Goal: Task Accomplishment & Management: Manage account settings

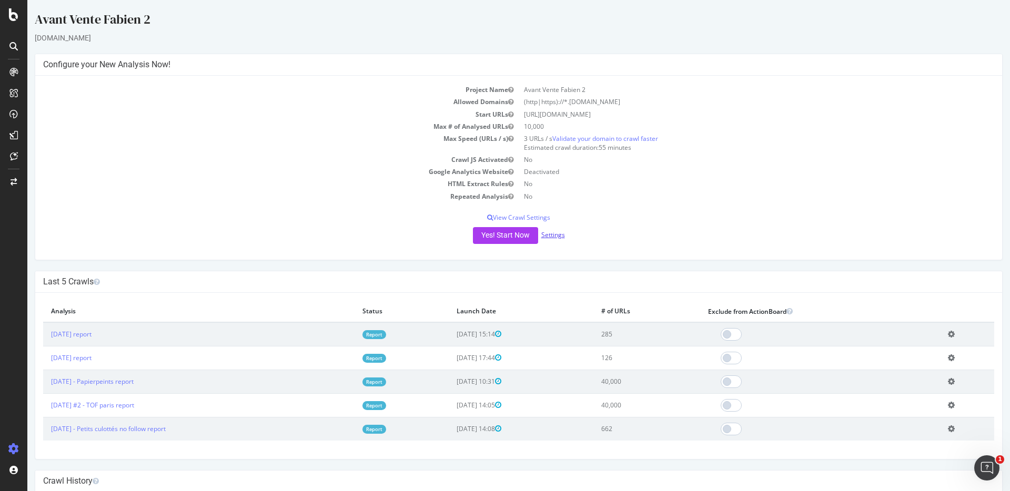
click at [548, 235] on link "Settings" at bounding box center [553, 234] width 24 height 9
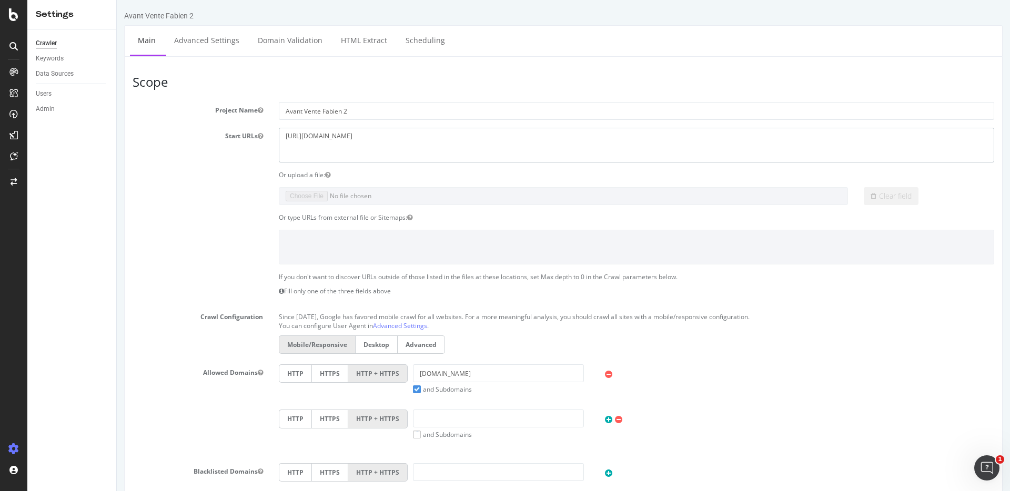
drag, startPoint x: 423, startPoint y: 134, endPoint x: 223, endPoint y: 131, distance: 199.8
click at [223, 131] on div "Start URLs https://www.gmao.com" at bounding box center [563, 145] width 877 height 34
paste textarea "packr.com/fr/"
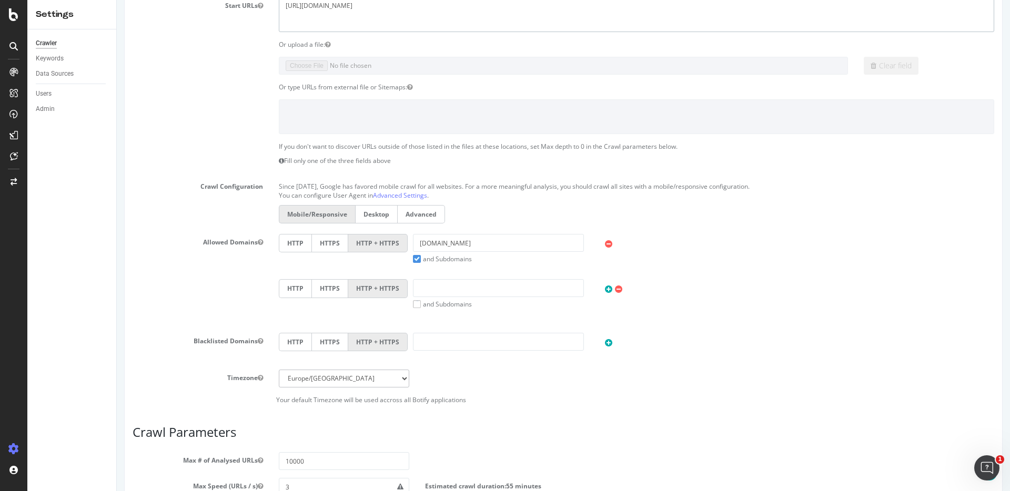
scroll to position [153, 0]
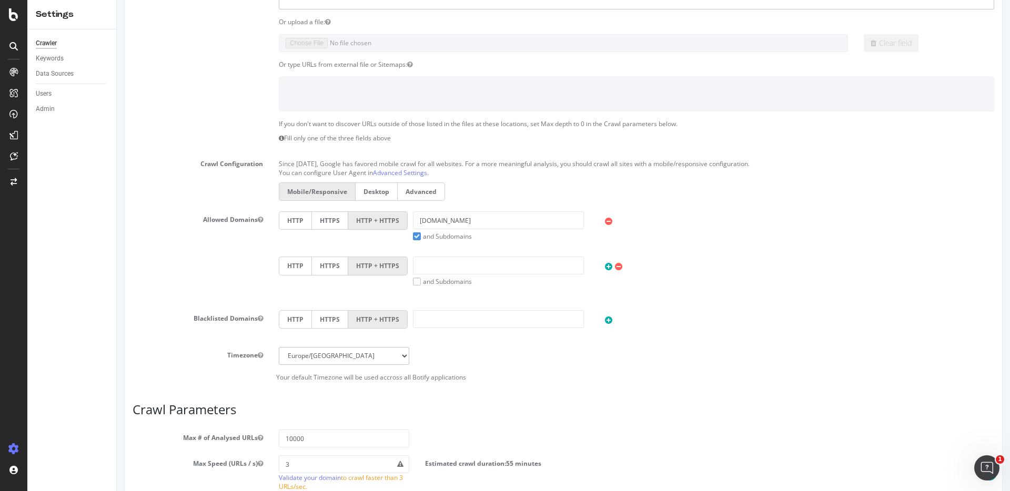
type textarea "https://www.packr.com"
drag, startPoint x: 474, startPoint y: 218, endPoint x: 367, endPoint y: 222, distance: 107.3
click at [367, 222] on div "HTTP HTTPS HTTP + HTTPS gmao.com and Subdomains User Agent: Mobile Desktop This…" at bounding box center [636, 225] width 726 height 29
paste input "https://www.packr.com/fr/"
drag, startPoint x: 456, startPoint y: 223, endPoint x: 387, endPoint y: 223, distance: 68.9
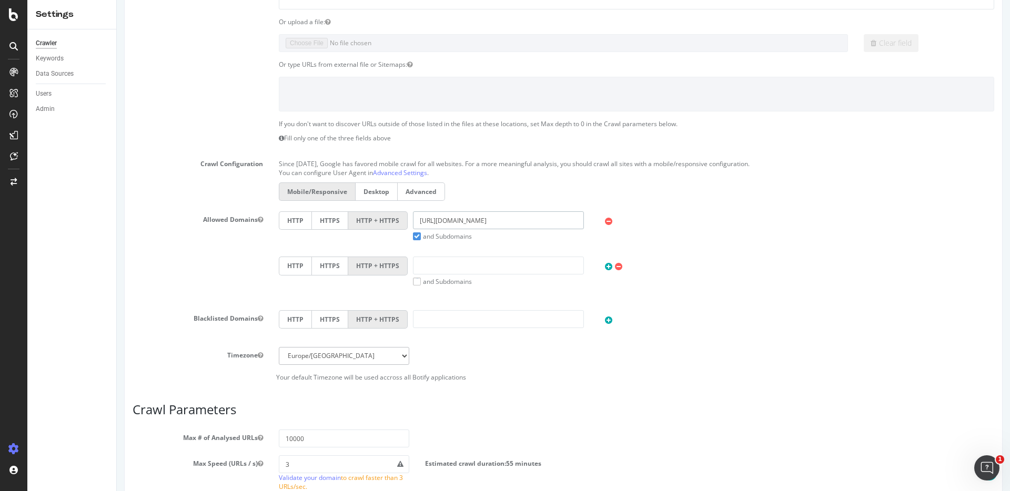
click at [387, 223] on div "HTTP HTTPS HTTP + HTTPS https://www.packr.com and Subdomains User Agent: Mobile…" at bounding box center [636, 225] width 726 height 29
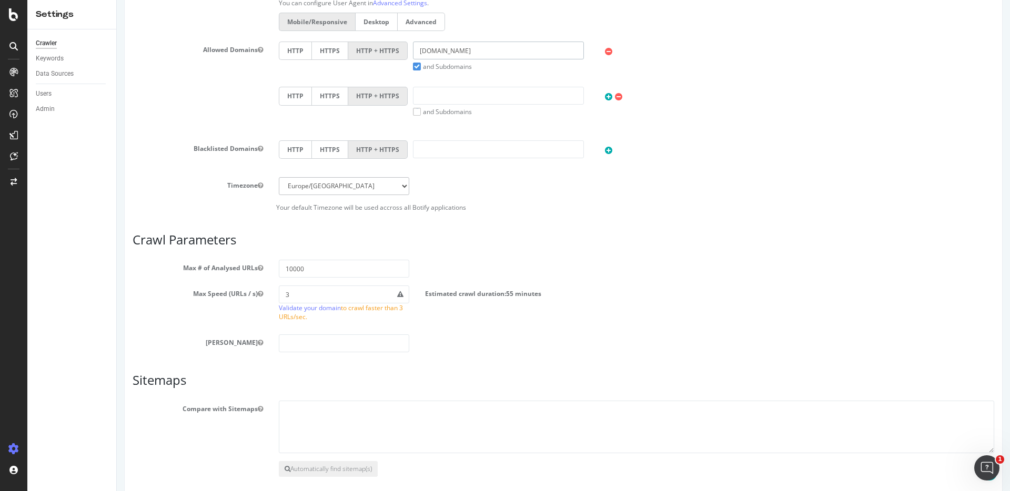
scroll to position [372, 0]
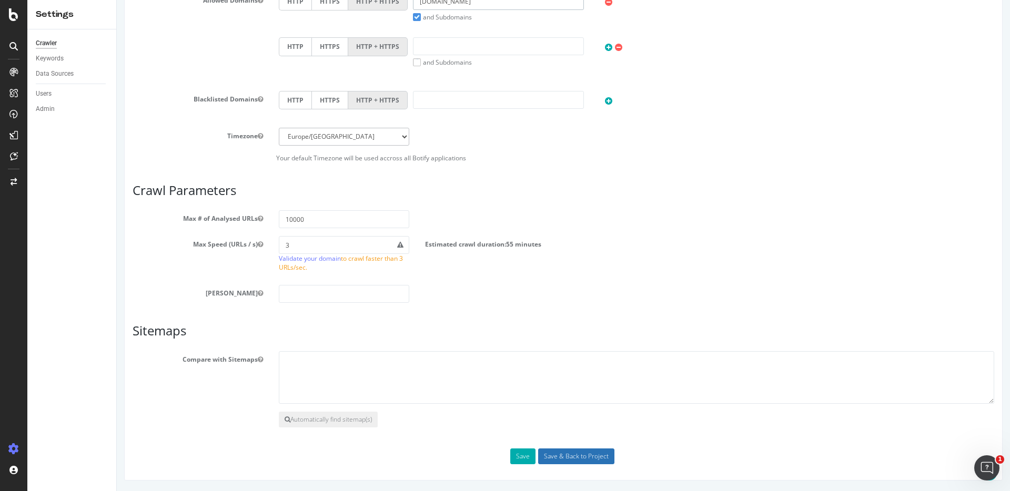
type input "packr.com"
click at [587, 449] on input "Save & Back to Project" at bounding box center [576, 457] width 76 height 16
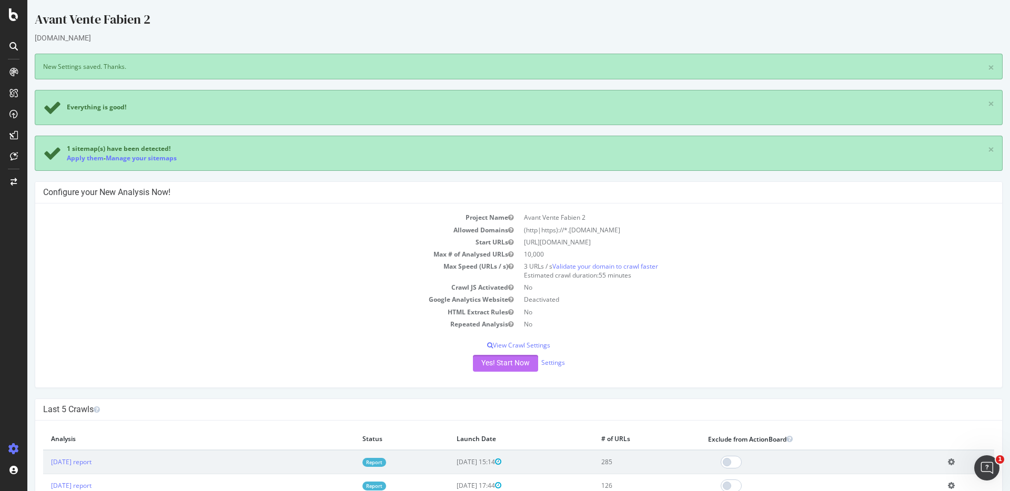
click at [498, 362] on button "Yes! Start Now" at bounding box center [505, 363] width 65 height 17
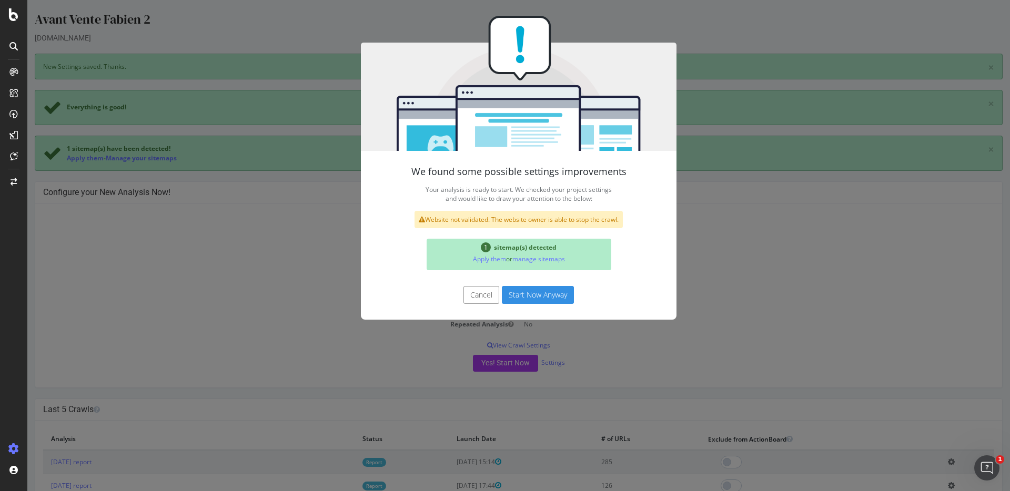
click at [522, 295] on button "Start Now Anyway" at bounding box center [538, 295] width 72 height 18
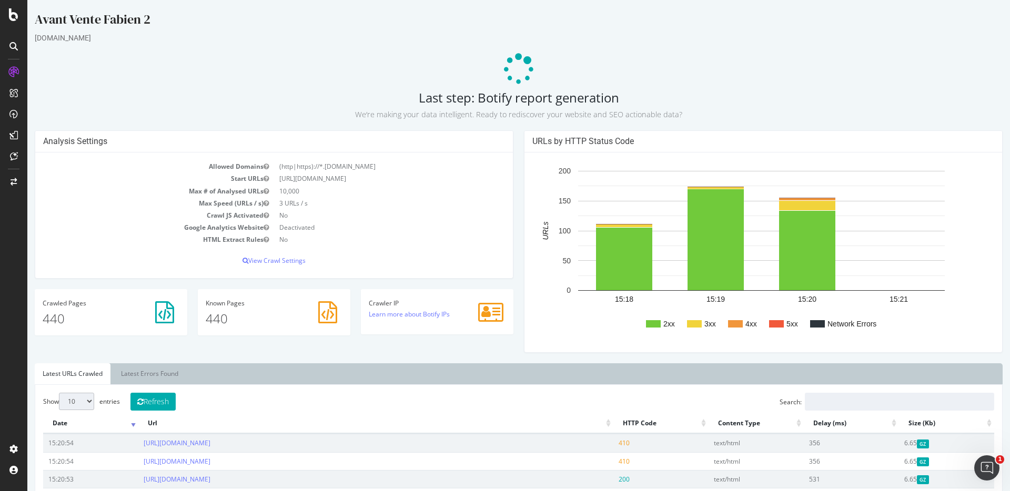
click at [513, 137] on div "Analysis Settings Allowed Domains (http|https)://*.packr.com Start URLs https:/…" at bounding box center [273, 209] width 489 height 159
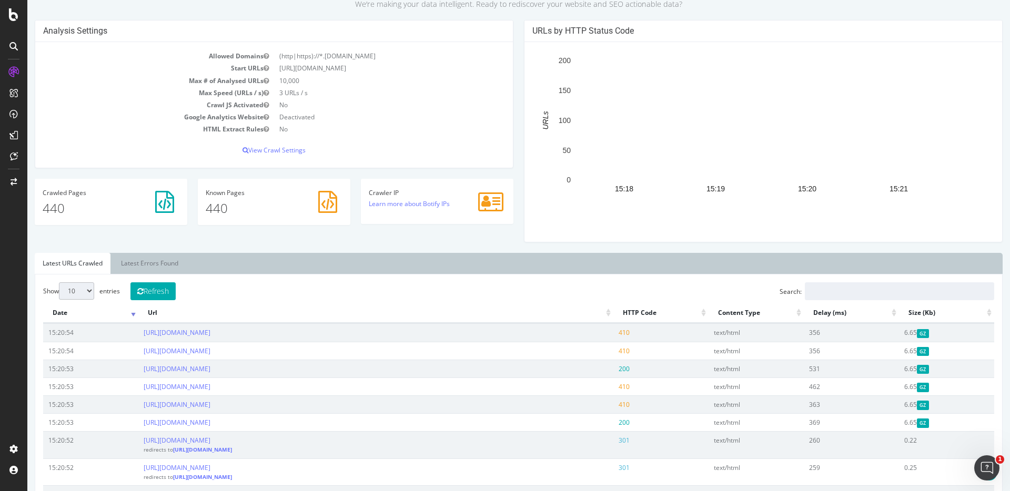
scroll to position [209, 0]
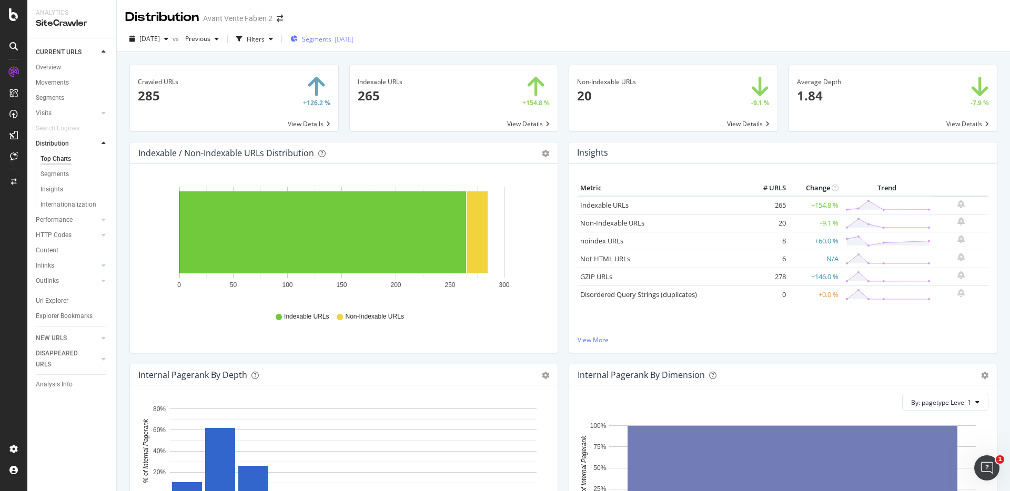
click at [353, 43] on div "2025-09-09" at bounding box center [343, 39] width 19 height 9
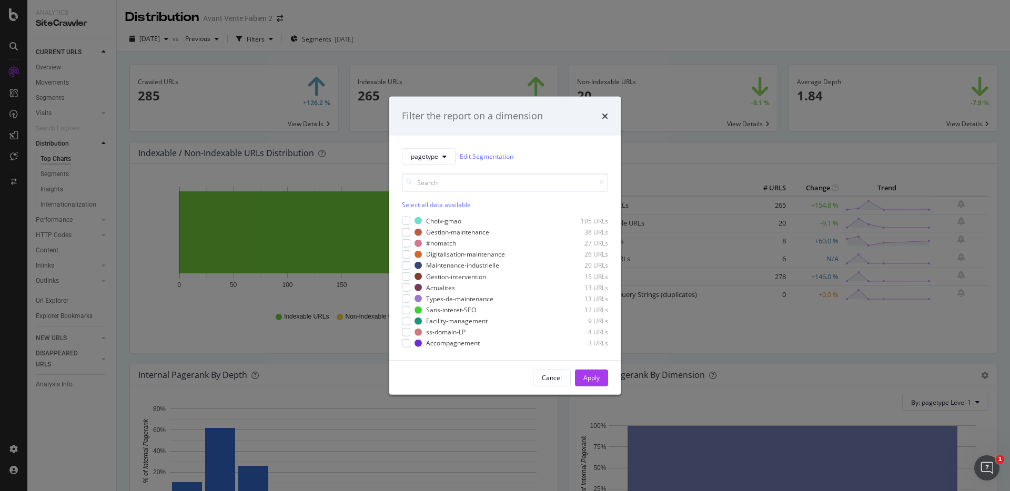
click at [417, 203] on div "Select all data available" at bounding box center [505, 204] width 206 height 9
click at [590, 379] on div "Apply" at bounding box center [591, 377] width 16 height 9
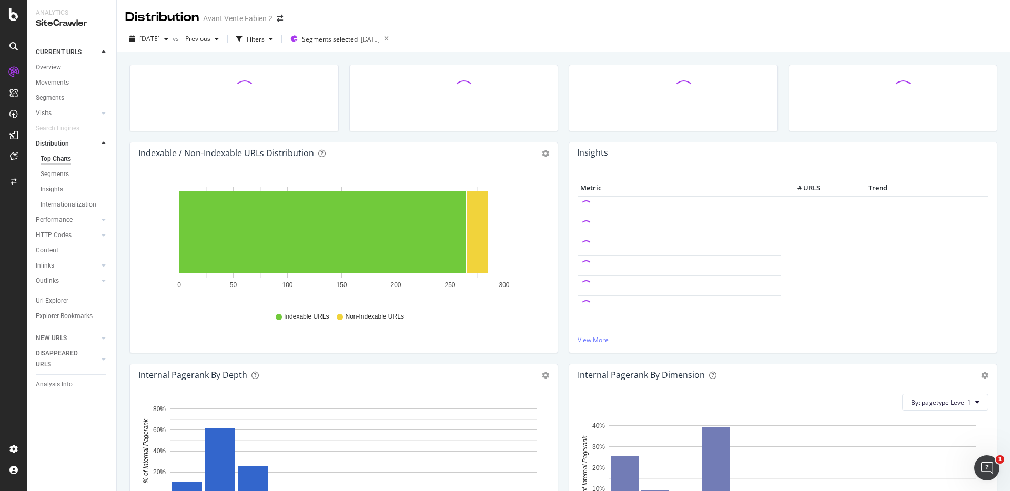
click at [563, 133] on div at bounding box center [673, 103] width 220 height 77
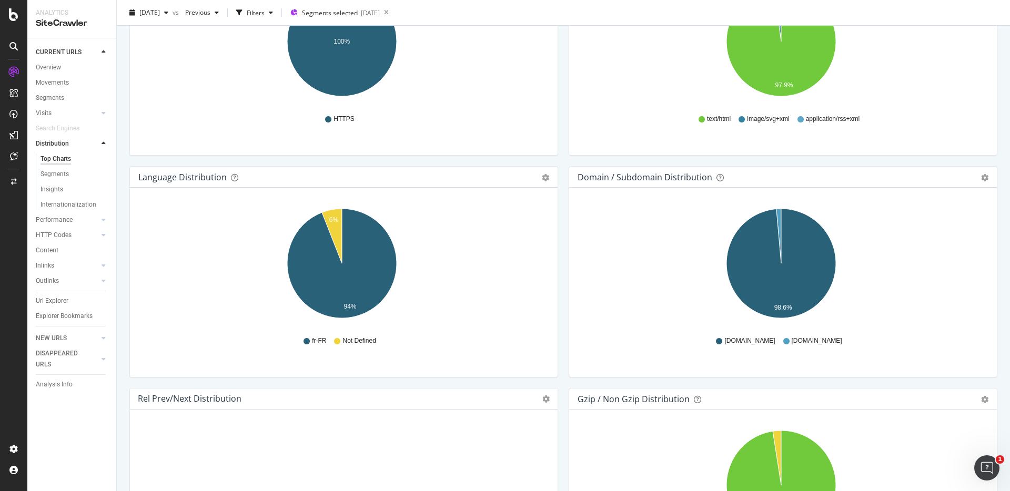
scroll to position [1463, 0]
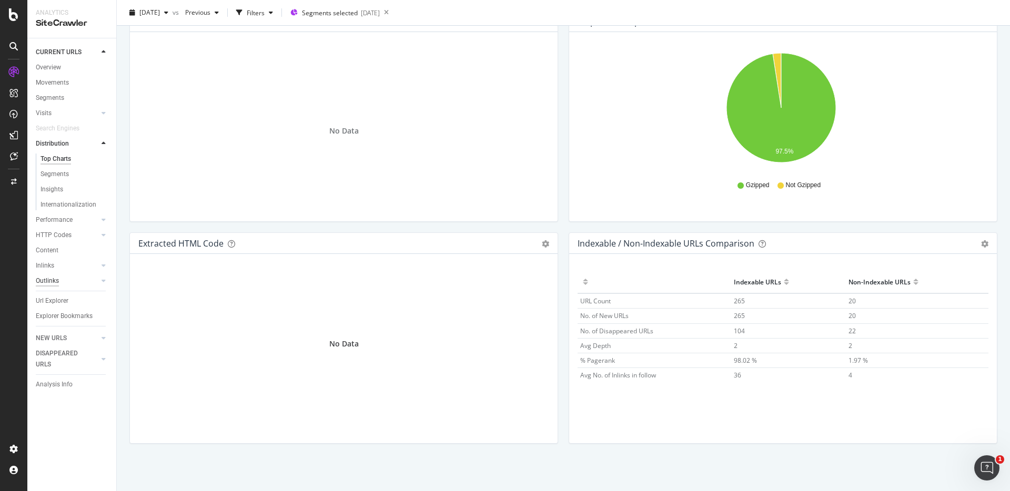
click at [55, 279] on div "Outlinks" at bounding box center [47, 281] width 23 height 11
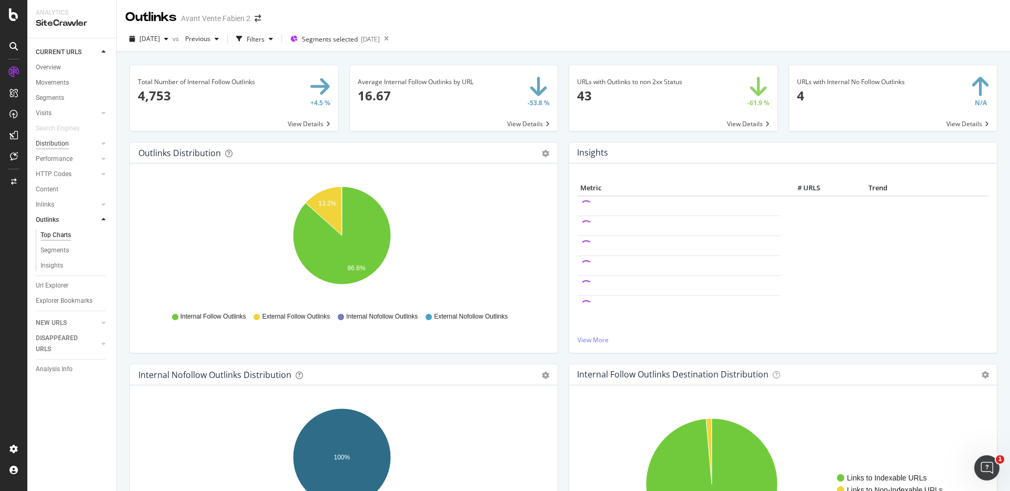
click at [59, 142] on div "Distribution" at bounding box center [52, 143] width 33 height 11
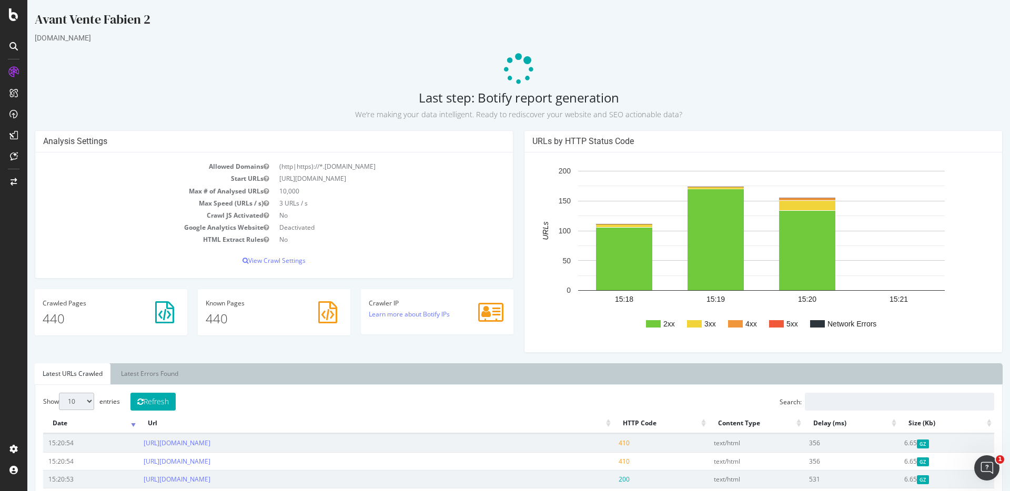
click at [514, 141] on div "Analysis Settings Allowed Domains (http|https)://*.[DOMAIN_NAME] Start URLs [UR…" at bounding box center [273, 209] width 489 height 159
click at [519, 137] on div "URLs by HTTP Status Code 2xx 3xx 4xx 5xx Network Errors 15:18 15:19 15:20 15:21…" at bounding box center [763, 246] width 489 height 233
click at [513, 137] on div "Analysis Settings Allowed Domains (http|https)://*.packr.com Start URLs https:/…" at bounding box center [273, 209] width 489 height 159
click at [519, 137] on div "URLs by HTTP Status Code 2xx 3xx 4xx 5xx Network Errors 15:18 15:19 15:20 15:21…" at bounding box center [763, 246] width 489 height 233
click at [519, 139] on div "URLs by HTTP Status Code 2xx 3xx 4xx 5xx Network Errors 15:18 15:19 15:20 15:21…" at bounding box center [763, 246] width 489 height 233
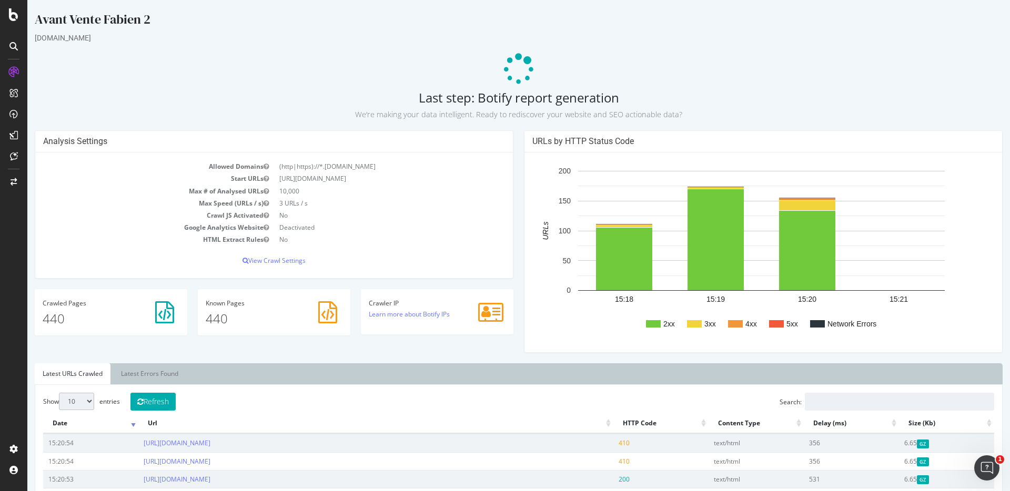
click at [513, 139] on div "Analysis Settings Allowed Domains (http|https)://*.packr.com Start URLs https:/…" at bounding box center [273, 209] width 489 height 159
click at [514, 140] on div "Analysis Settings Allowed Domains (http|https)://*.packr.com Start URLs https:/…" at bounding box center [273, 209] width 489 height 159
click at [515, 66] on icon at bounding box center [519, 70] width 32 height 32
click at [514, 66] on icon at bounding box center [519, 70] width 32 height 32
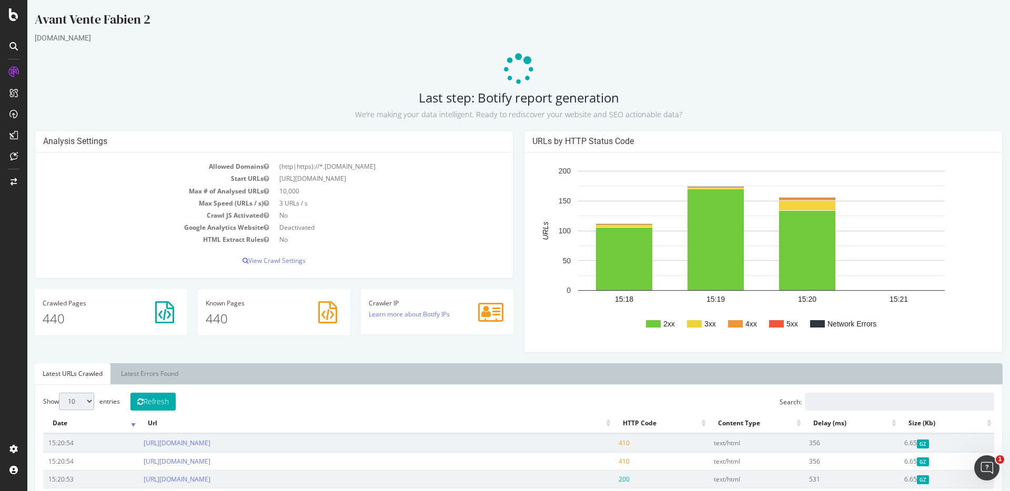
click at [519, 139] on div "URLs by HTTP Status Code 2xx 3xx 4xx 5xx Network Errors 15:18 15:19 15:20 15:21…" at bounding box center [763, 246] width 489 height 233
click at [514, 64] on icon at bounding box center [519, 70] width 32 height 32
click at [519, 138] on div "URLs by HTTP Status Code 2xx 3xx 4xx 5xx Network Errors 15:18 15:19 15:20 15:21…" at bounding box center [763, 246] width 489 height 233
click at [513, 66] on icon at bounding box center [519, 70] width 32 height 32
click at [519, 137] on div "URLs by HTTP Status Code 2xx 3xx 4xx 5xx Network Errors 15:18 15:19 15:20 15:21…" at bounding box center [763, 246] width 489 height 233
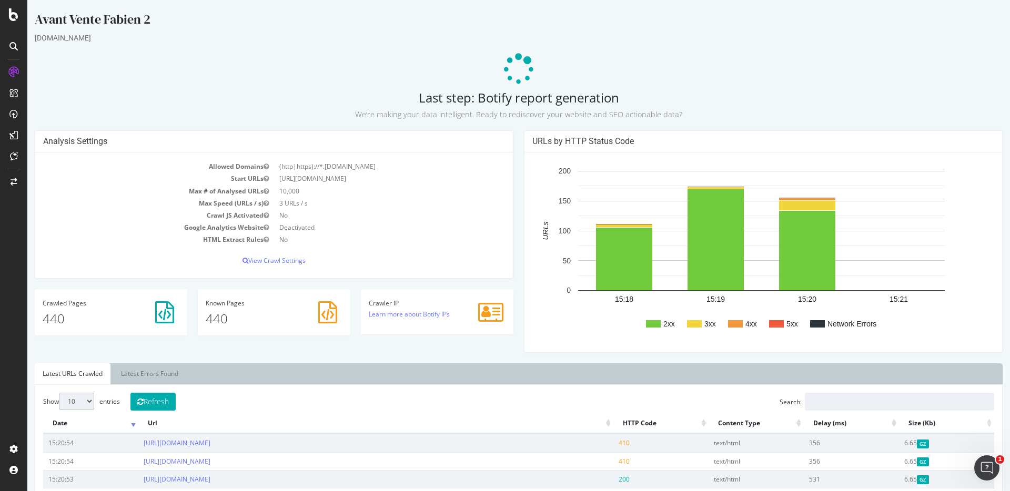
click at [519, 138] on div "URLs by HTTP Status Code 2xx 3xx 4xx 5xx Network Errors 15:18 15:19 15:20 15:21…" at bounding box center [763, 246] width 489 height 233
click at [519, 136] on div "URLs by HTTP Status Code 2xx 3xx 4xx 5xx Network Errors 15:18 15:19 15:20 15:21…" at bounding box center [763, 246] width 489 height 233
click at [512, 139] on div "Analysis Settings Allowed Domains (http|https)://*.packr.com Start URLs https:/…" at bounding box center [273, 209] width 489 height 159
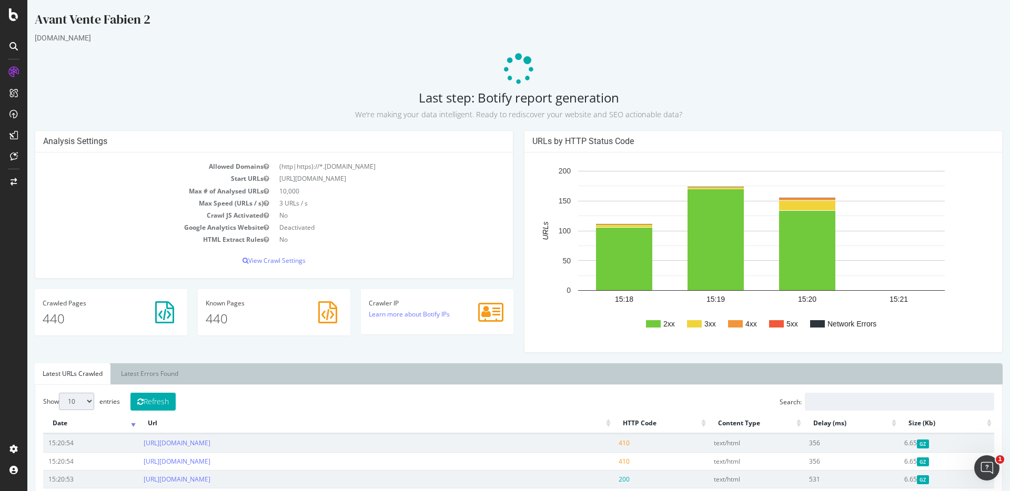
click at [513, 138] on div "Analysis Settings Allowed Domains (http|https)://*.packr.com Start URLs https:/…" at bounding box center [273, 209] width 489 height 159
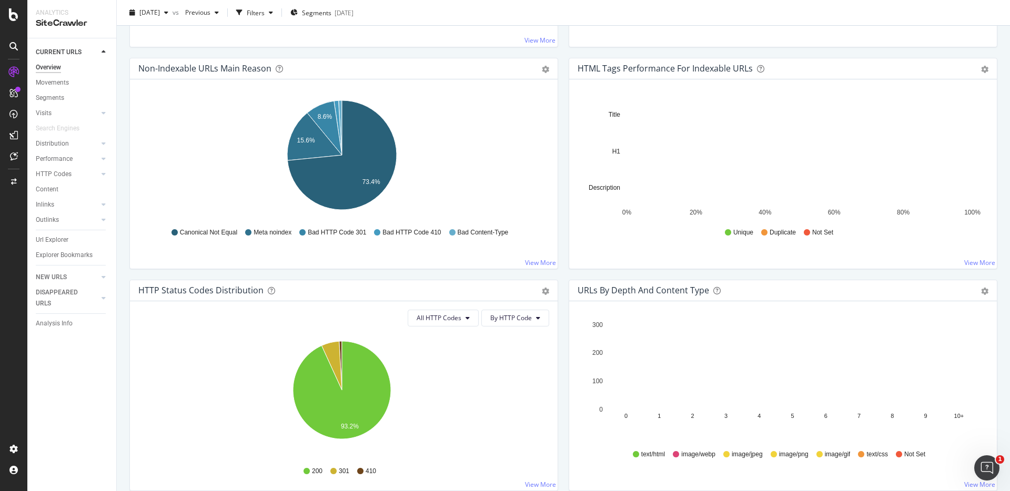
scroll to position [1034, 0]
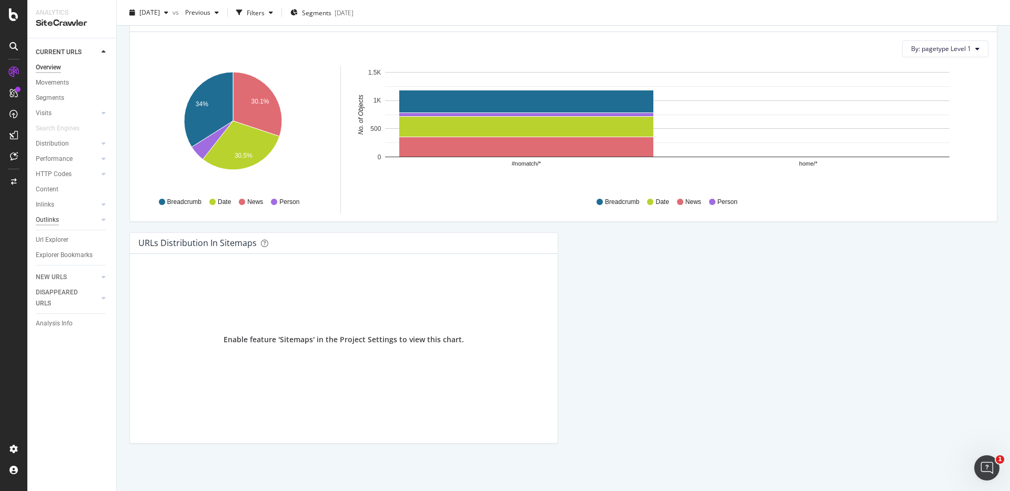
click at [46, 216] on div "Outlinks" at bounding box center [47, 220] width 23 height 11
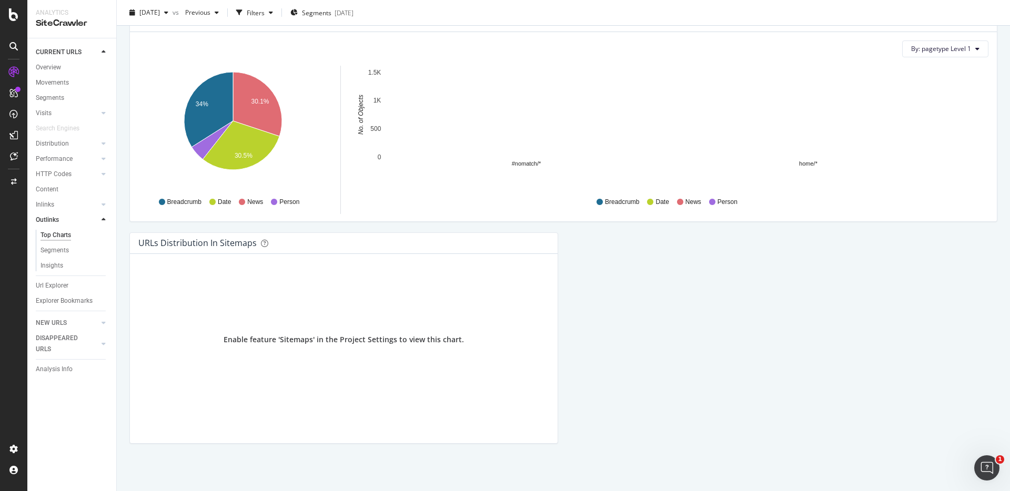
scroll to position [411, 0]
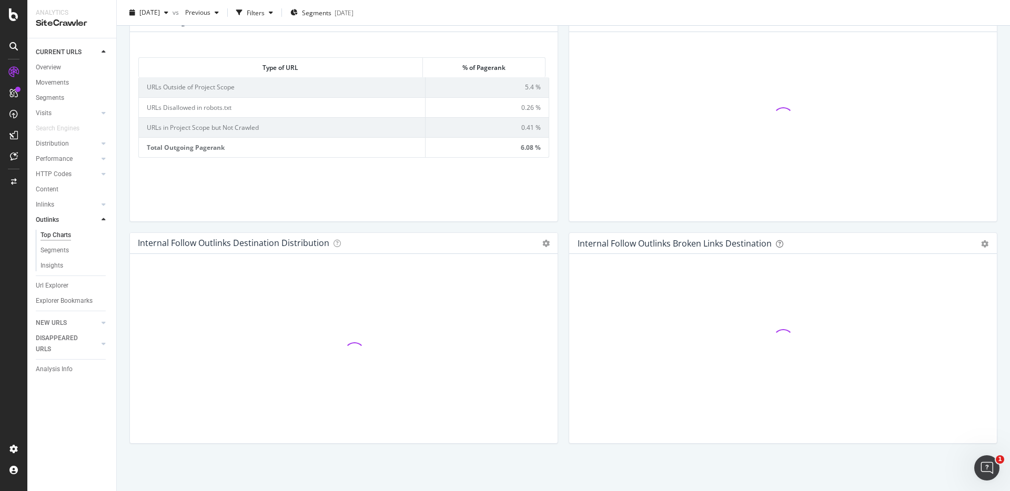
click at [57, 136] on div "Distribution" at bounding box center [76, 143] width 80 height 15
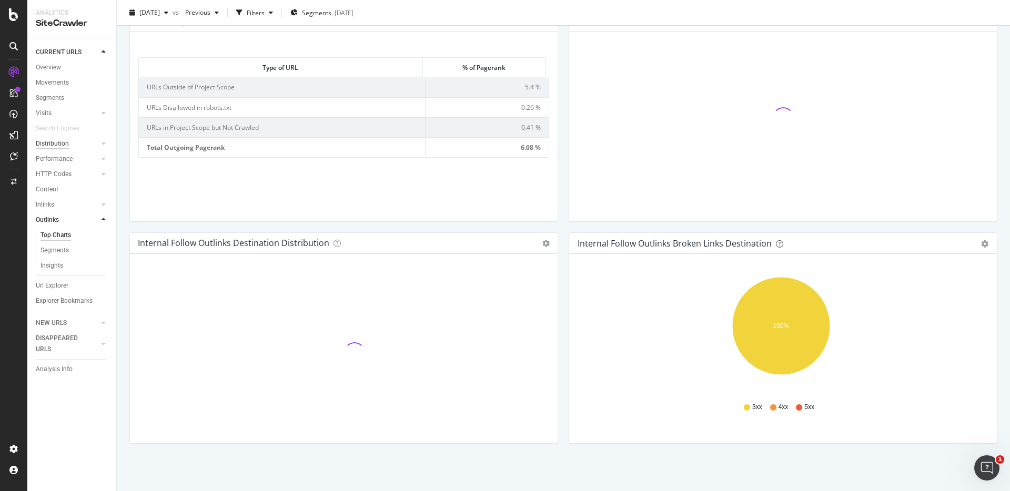
click at [67, 144] on div "Distribution" at bounding box center [52, 143] width 33 height 11
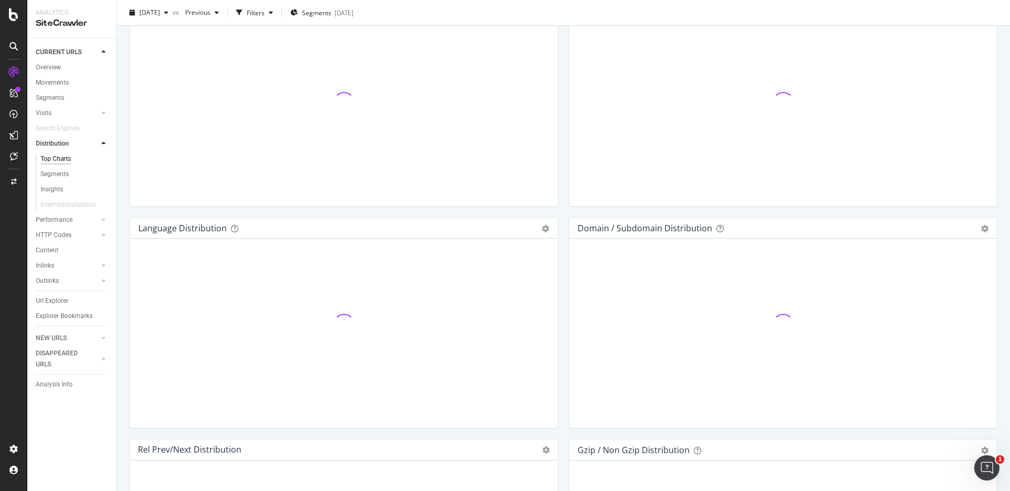
scroll to position [1463, 0]
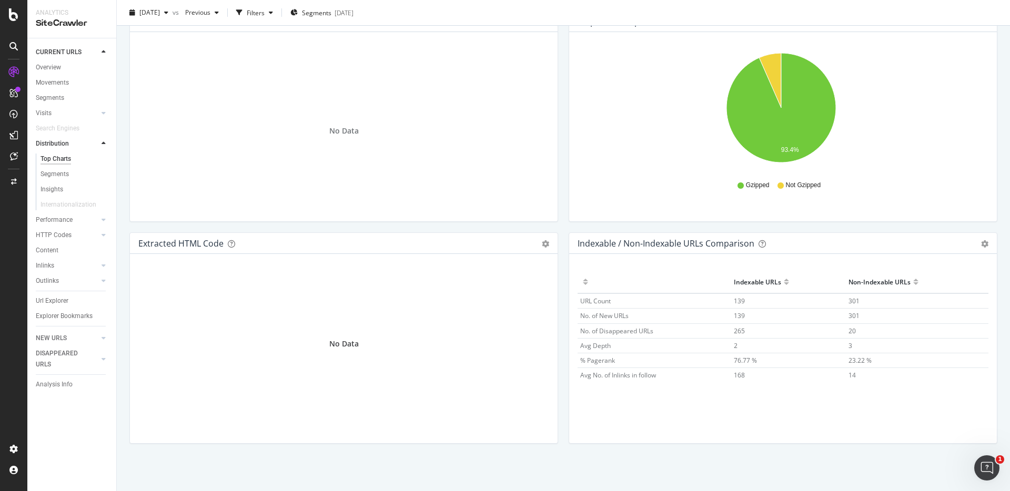
click at [558, 221] on div "Rel Prev/Next distribution Chart (by Value) Table Expand Export as CSV Export a…" at bounding box center [343, 122] width 439 height 222
click at [563, 28] on div "Gzip / Non Gzip Distribution Pie Table Export as CSV Add to Custom Report Hold …" at bounding box center [782, 122] width 439 height 222
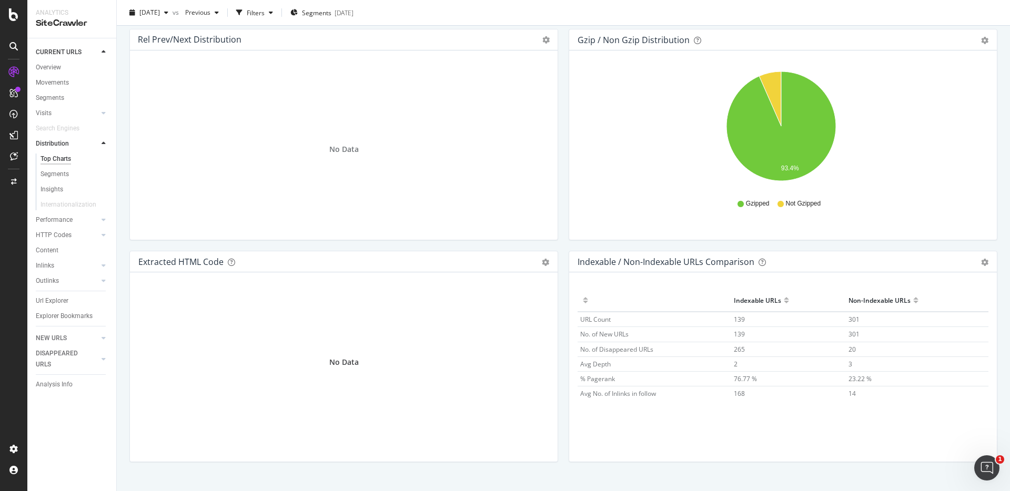
scroll to position [1444, 0]
click at [563, 40] on div "Gzip / Non Gzip Distribution Pie Table Export as CSV Add to Custom Report Hold …" at bounding box center [782, 141] width 439 height 222
click at [58, 69] on div "Overview" at bounding box center [48, 67] width 25 height 11
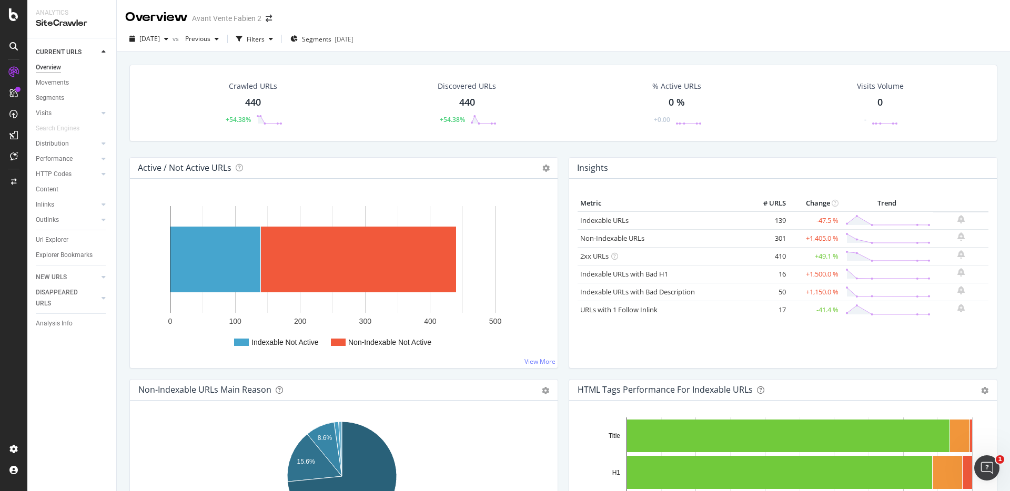
click at [563, 215] on div "Insights Metric # URLS Change Trend Indexable URLs 139 -47.5 % Non-Indexable UR…" at bounding box center [782, 268] width 439 height 222
click at [558, 169] on div "Active / Not Active URLs Chart (by Value) Chart (by Percentage) Table Expand Ex…" at bounding box center [343, 268] width 439 height 222
click at [563, 167] on div "Insights Metric # URLS Change Trend Indexable URLs 139 -47.5 % Non-Indexable UR…" at bounding box center [782, 268] width 439 height 222
click at [558, 167] on div "Active / Not Active URLs Chart (by Value) Chart (by Percentage) Table Expand Ex…" at bounding box center [343, 268] width 439 height 222
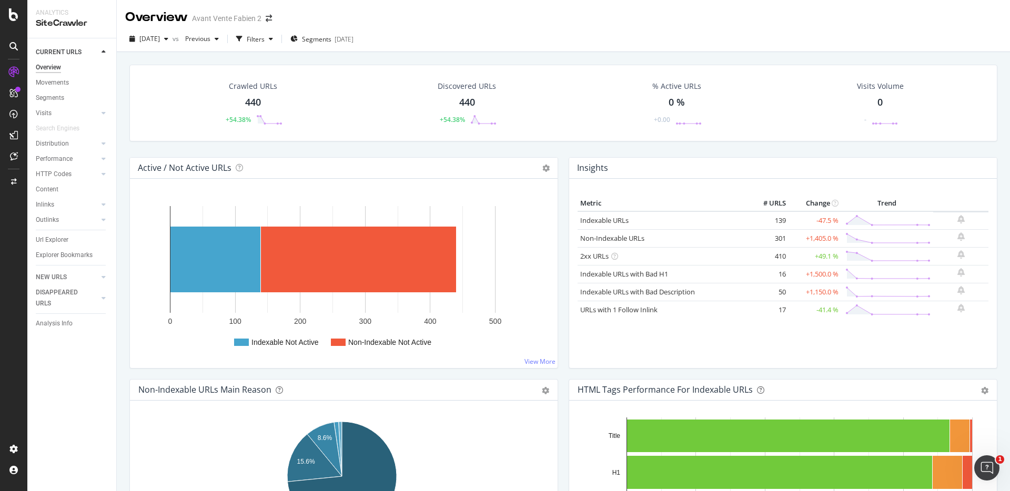
click at [125, 146] on div "Crawled URLs 440 +54.38% Discovered URLs 440 +54.38% % Active URLs 0 % +0.00 Vi…" at bounding box center [563, 111] width 878 height 93
click at [558, 167] on div "Active / Not Active URLs Chart (by Value) Chart (by Percentage) Table Expand Ex…" at bounding box center [343, 268] width 439 height 222
click at [563, 166] on div "Insights Metric # URLS Change Trend Indexable URLs 139 -47.5 % Non-Indexable UR…" at bounding box center [782, 268] width 439 height 222
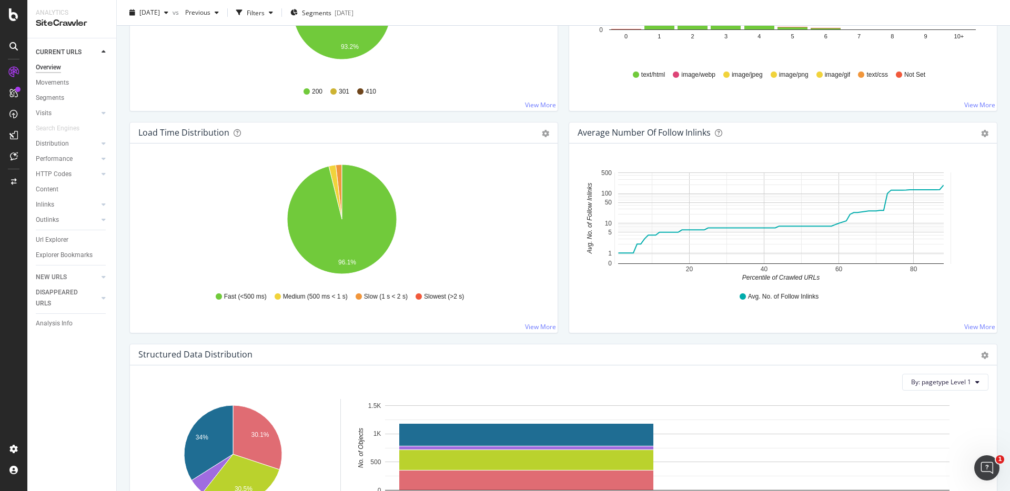
scroll to position [1034, 0]
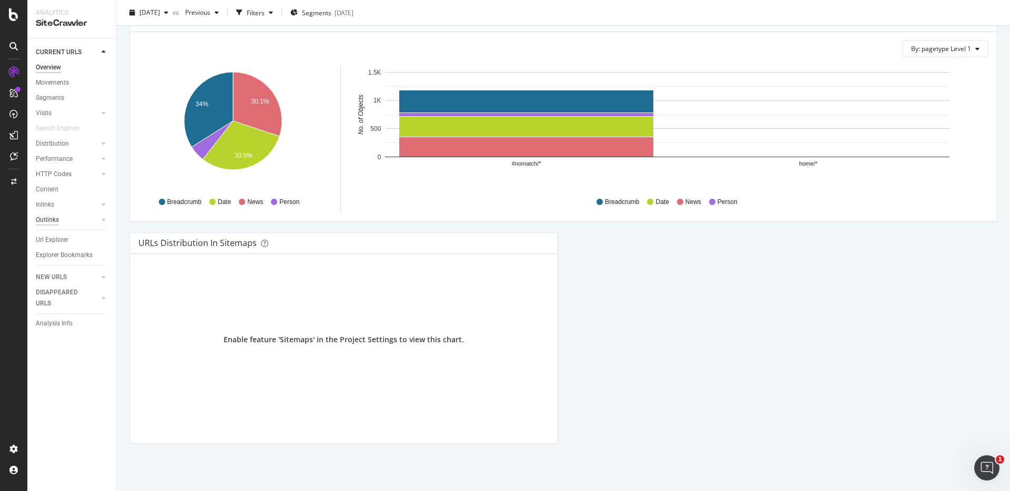
click at [55, 215] on div "Outlinks" at bounding box center [47, 220] width 23 height 11
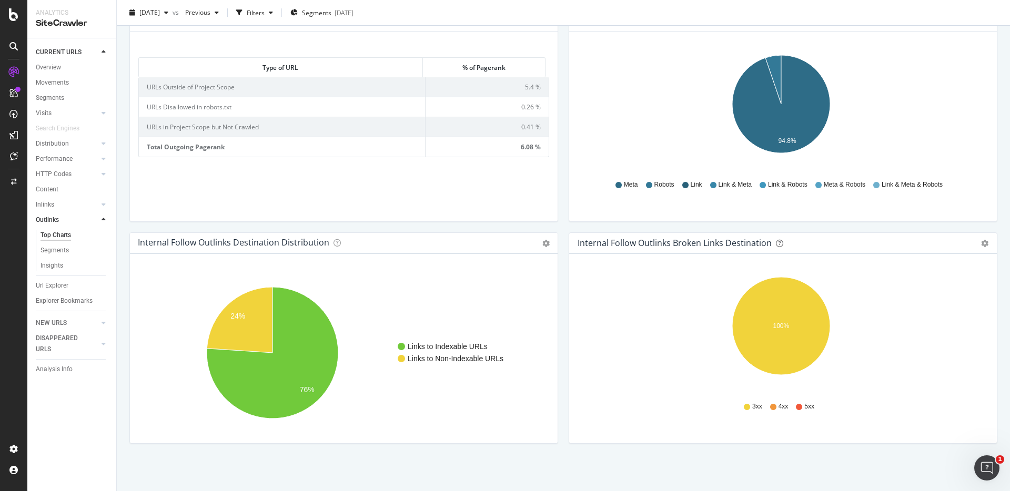
scroll to position [746, 0]
click at [39, 144] on div "Distribution" at bounding box center [52, 143] width 33 height 11
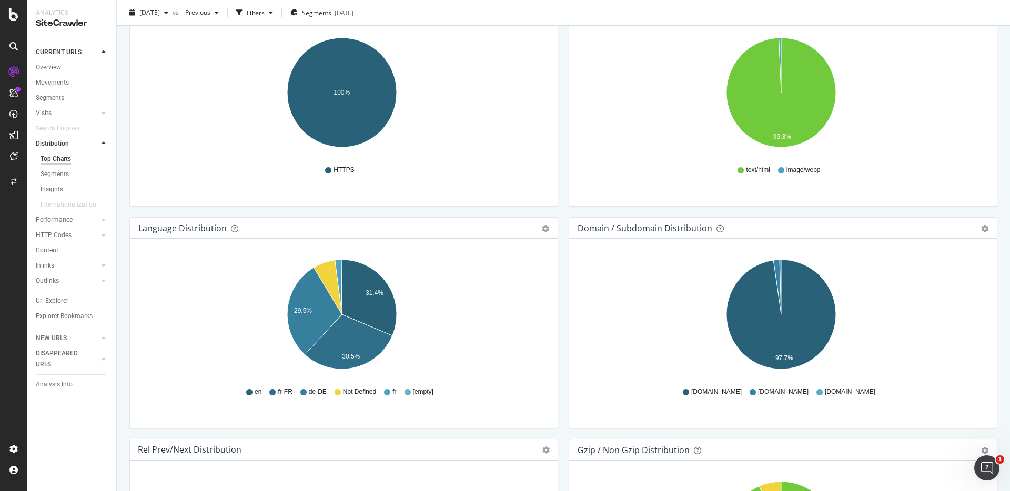
scroll to position [1463, 0]
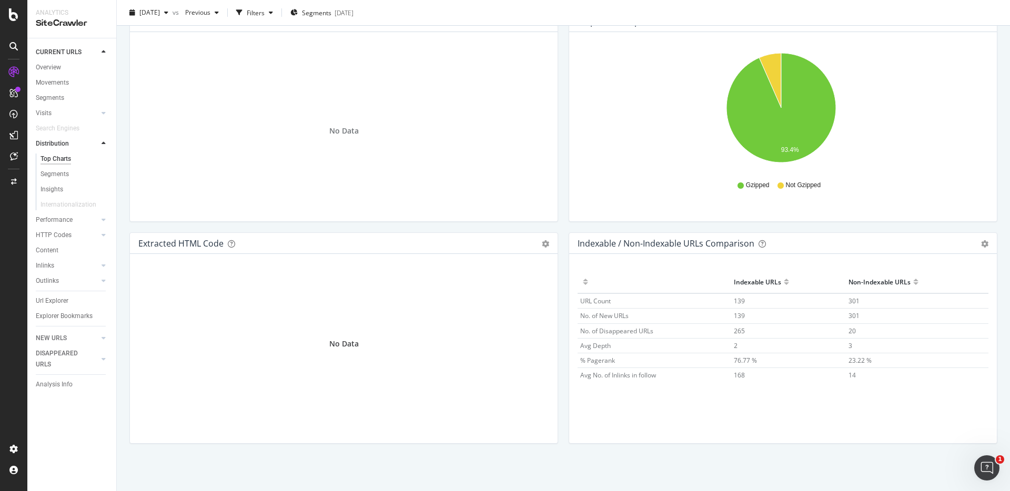
click at [563, 222] on div "Gzip / Non Gzip Distribution Pie Table Export as CSV Add to Custom Report Hold …" at bounding box center [782, 122] width 439 height 222
click at [563, 224] on div "Gzip / Non Gzip Distribution Pie Table Export as CSV Add to Custom Report Hold …" at bounding box center [782, 122] width 439 height 222
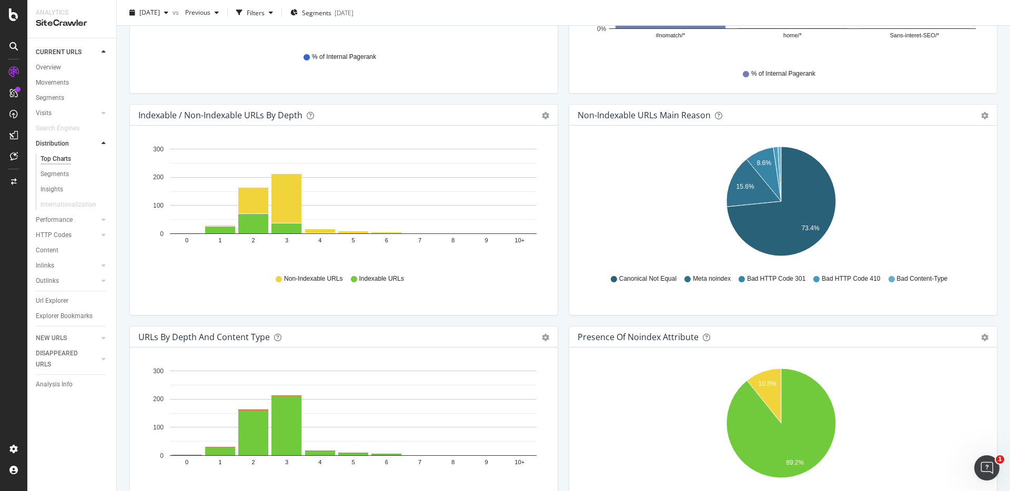
scroll to position [0, 0]
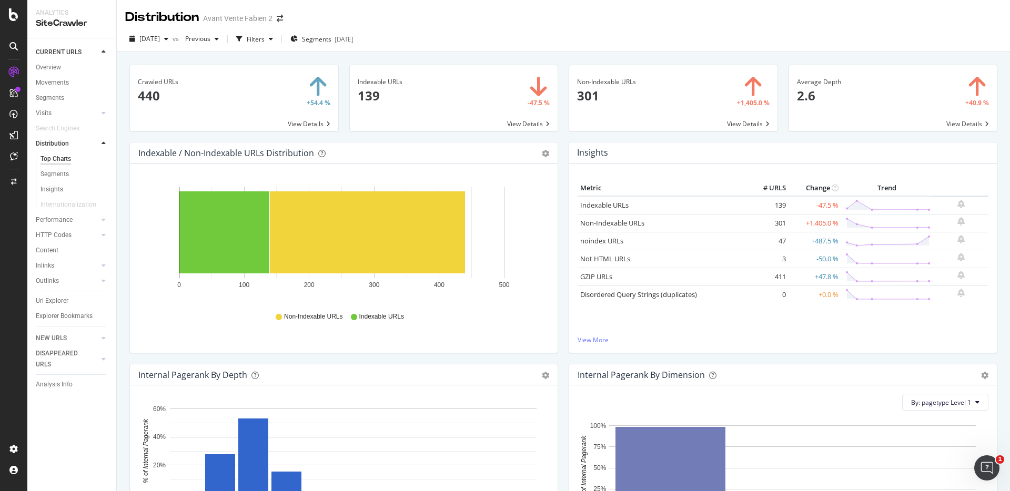
click at [558, 132] on div "Indexable URLs 139 -47.5 % View Details" at bounding box center [454, 103] width 220 height 77
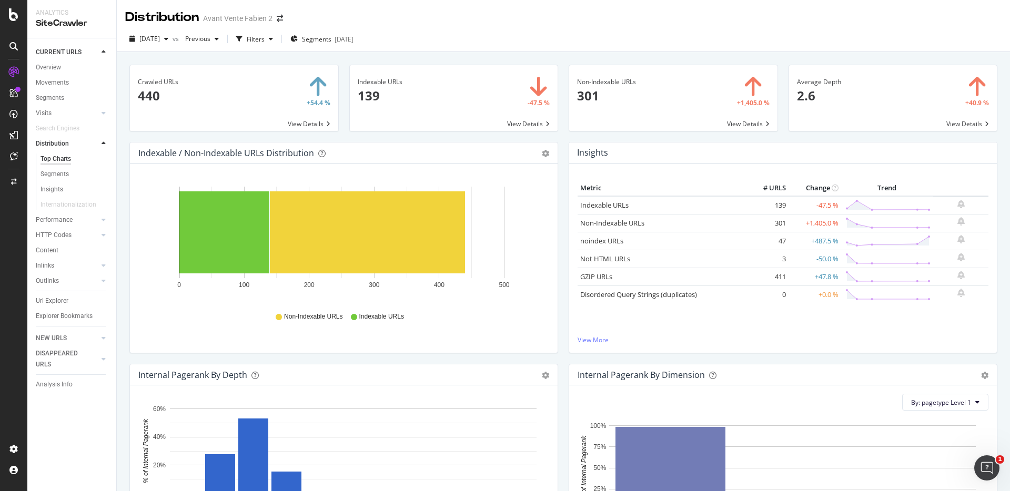
click at [563, 93] on div "Non-Indexable URLs 301 +1,405.0 % View Details" at bounding box center [673, 103] width 220 height 77
